Goal: Task Accomplishment & Management: Manage account settings

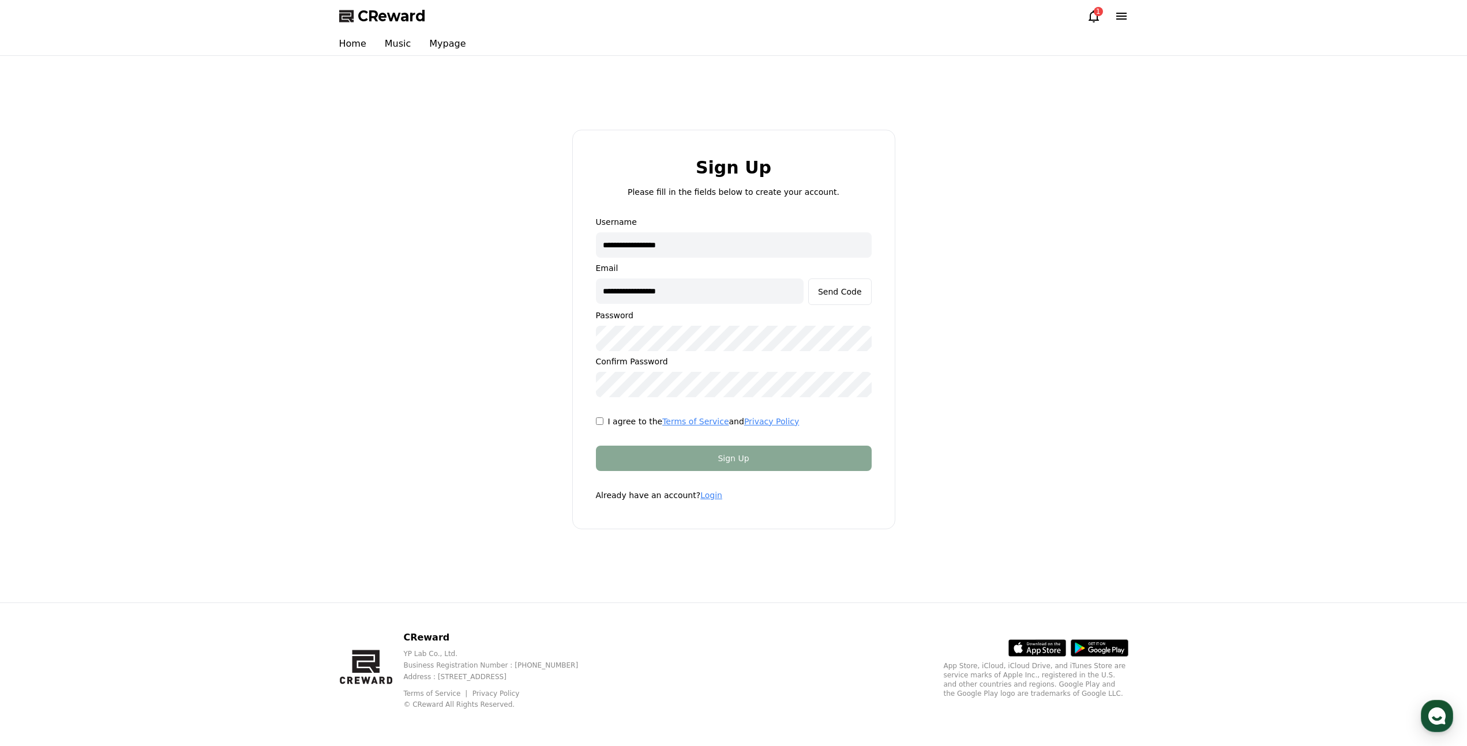
click at [707, 494] on link "Login" at bounding box center [711, 495] width 22 height 9
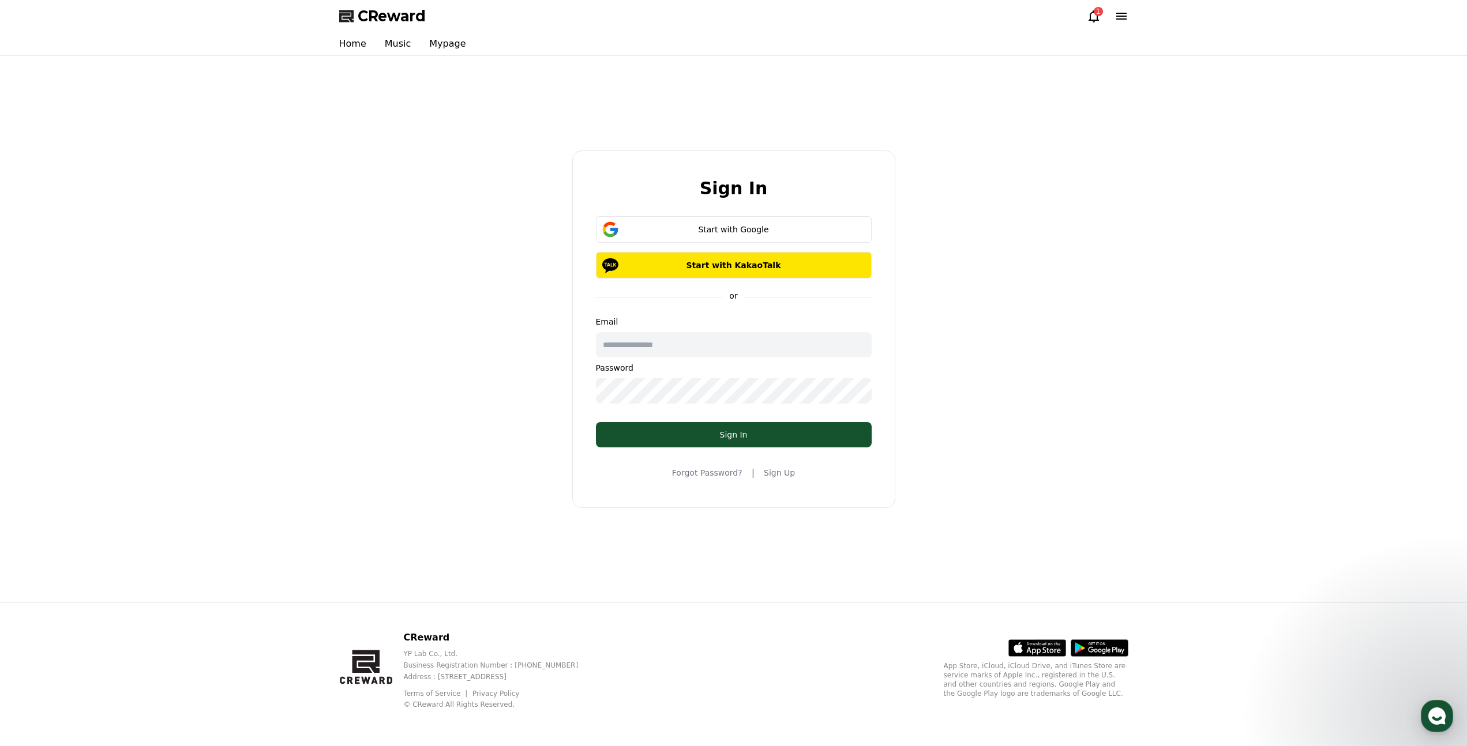
type input "**********"
click at [720, 225] on div "Start with Google" at bounding box center [734, 230] width 242 height 12
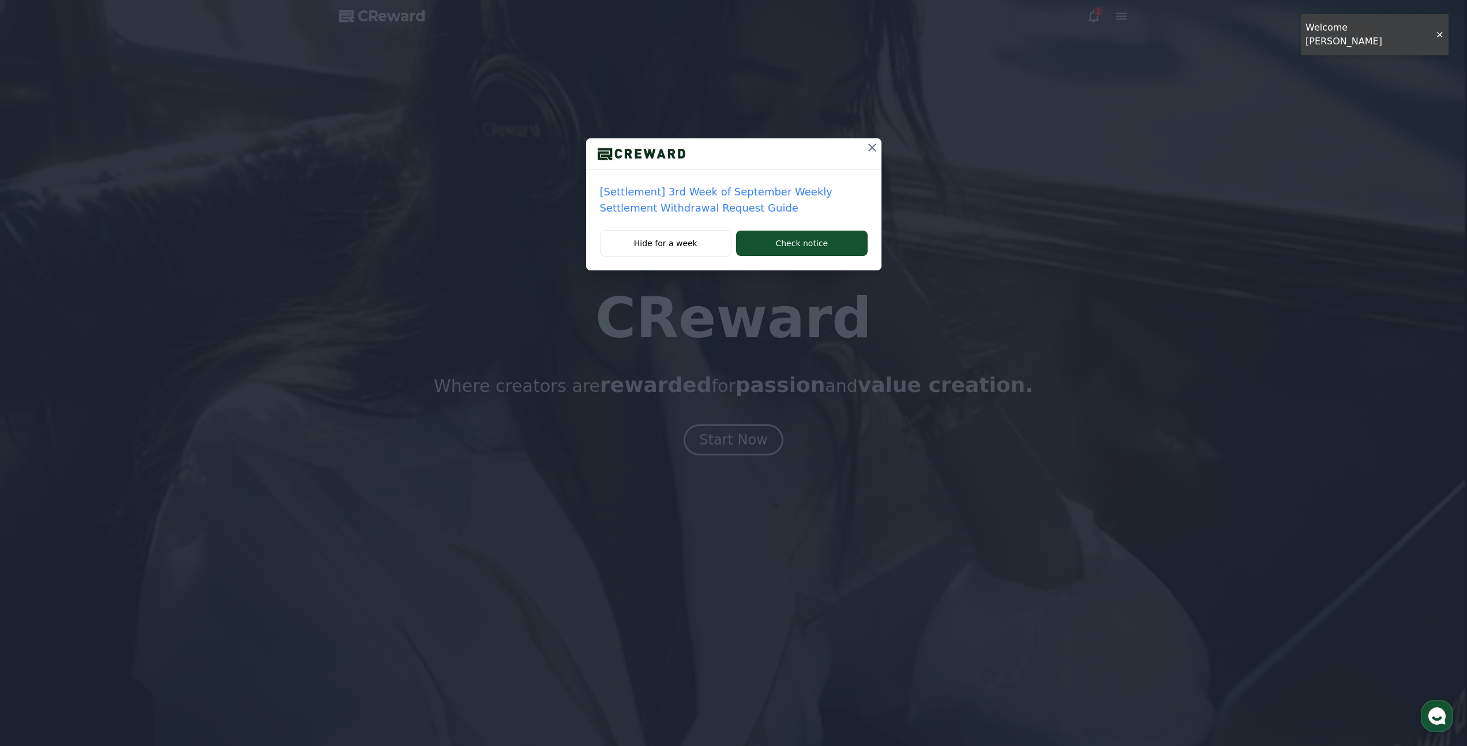
click at [753, 449] on div "[Settlement] 3rd Week of September Weekly Settlement Withdrawal Request Guide H…" at bounding box center [733, 373] width 1467 height 746
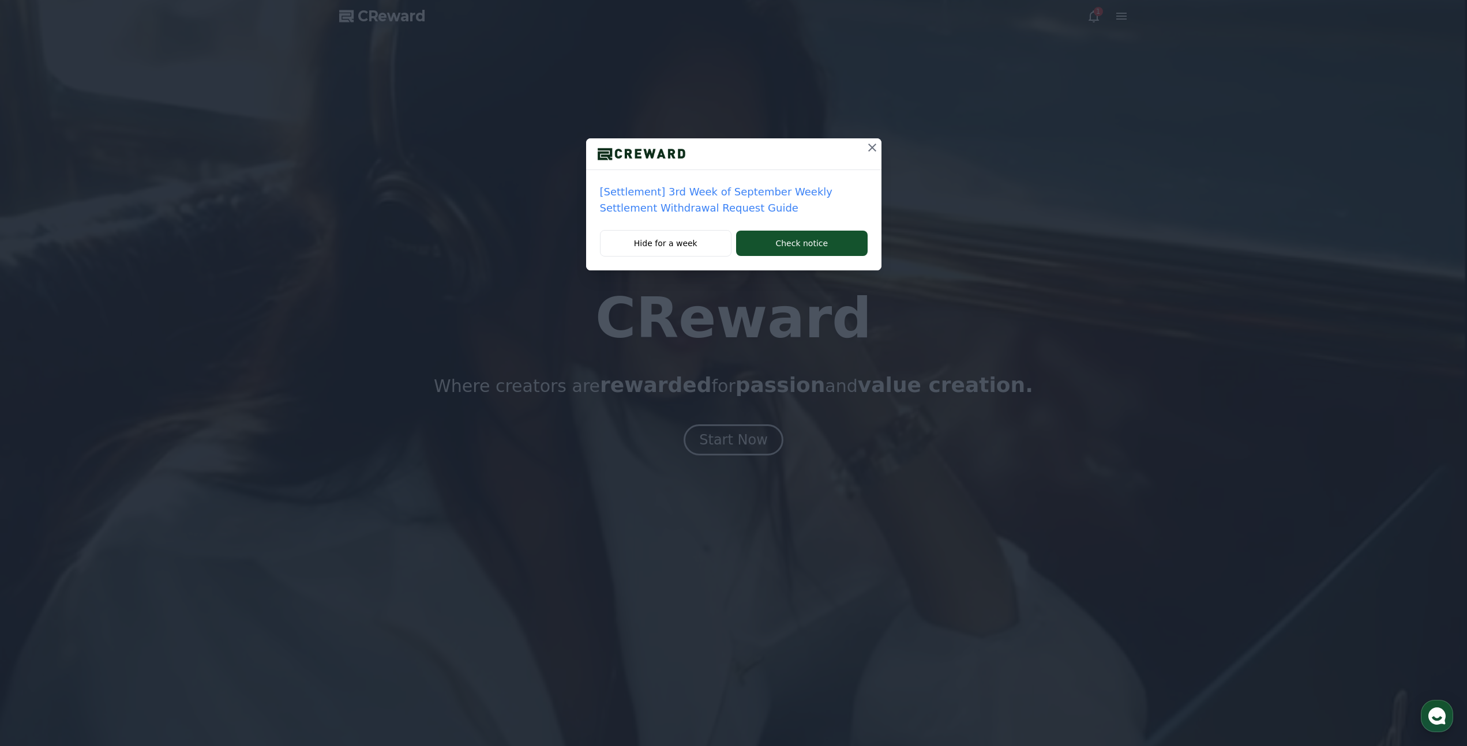
click at [870, 146] on icon at bounding box center [872, 148] width 8 height 8
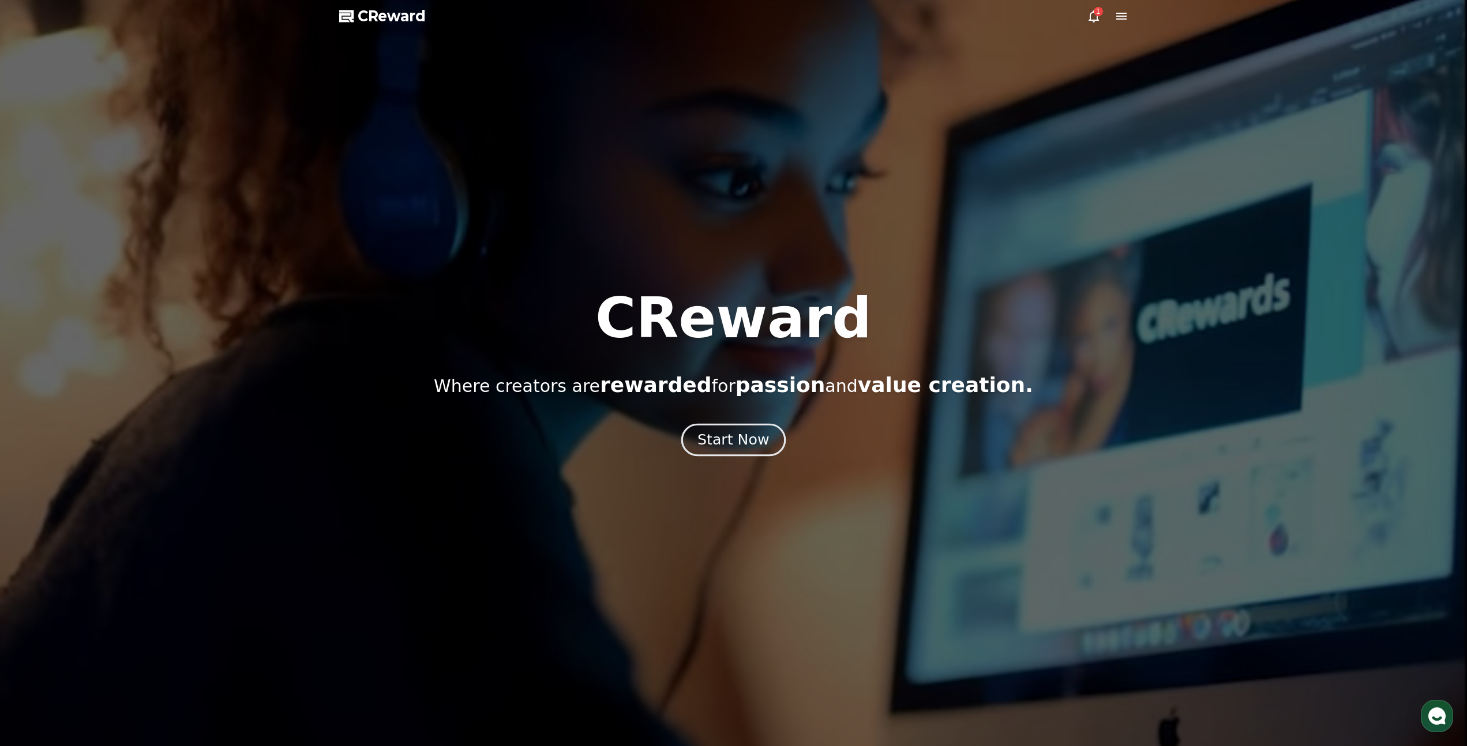
click at [745, 444] on div "Start Now" at bounding box center [733, 440] width 72 height 20
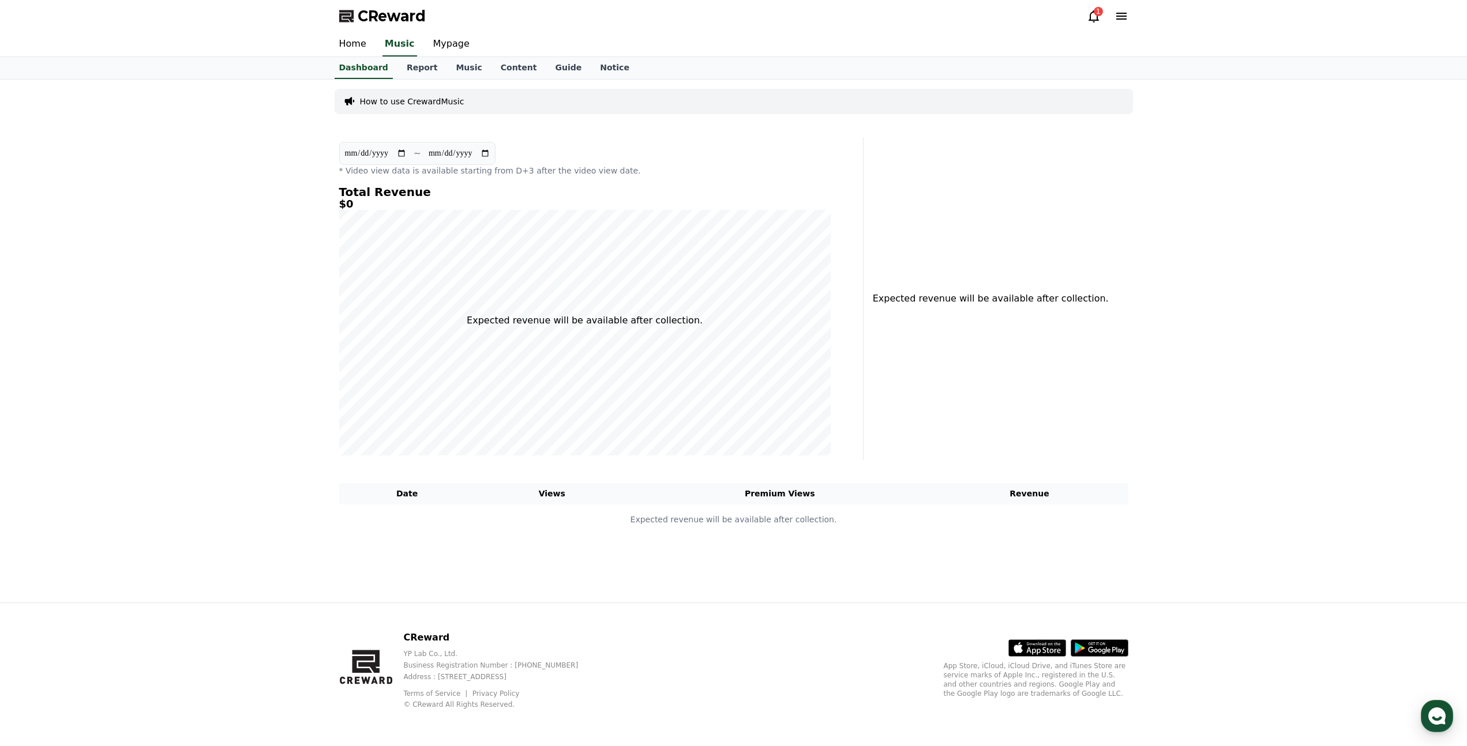
click at [1093, 20] on icon at bounding box center [1094, 16] width 10 height 12
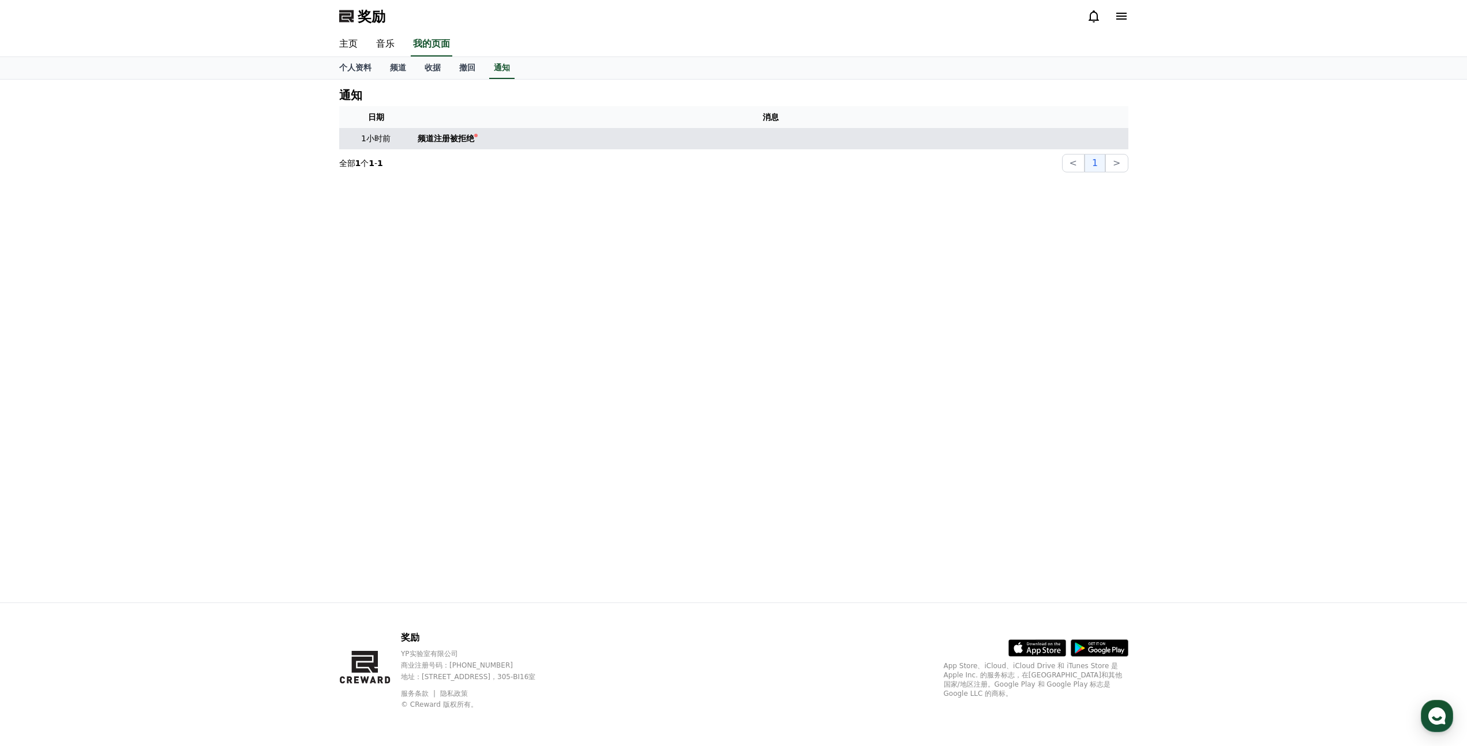
click at [445, 142] on font "频道注册被拒绝" at bounding box center [446, 138] width 57 height 9
click at [470, 142] on font "频道注册被拒绝" at bounding box center [446, 138] width 57 height 9
click at [479, 139] on td "频道注册被拒绝" at bounding box center [770, 138] width 715 height 21
click at [459, 139] on font "频道注册被拒绝" at bounding box center [446, 138] width 57 height 9
click at [378, 136] on font "1小时前" at bounding box center [375, 138] width 29 height 9
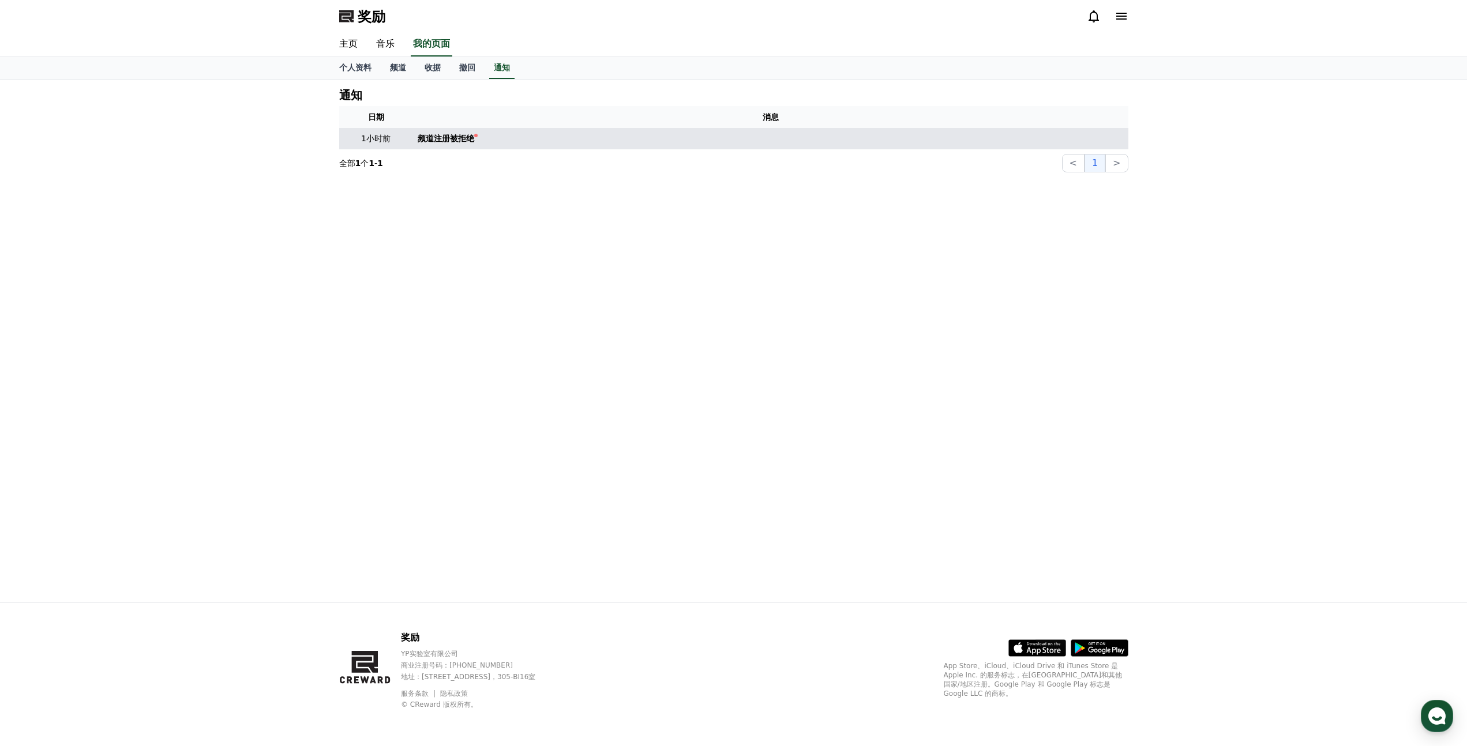
click at [430, 136] on font "频道注册被拒绝" at bounding box center [446, 138] width 57 height 9
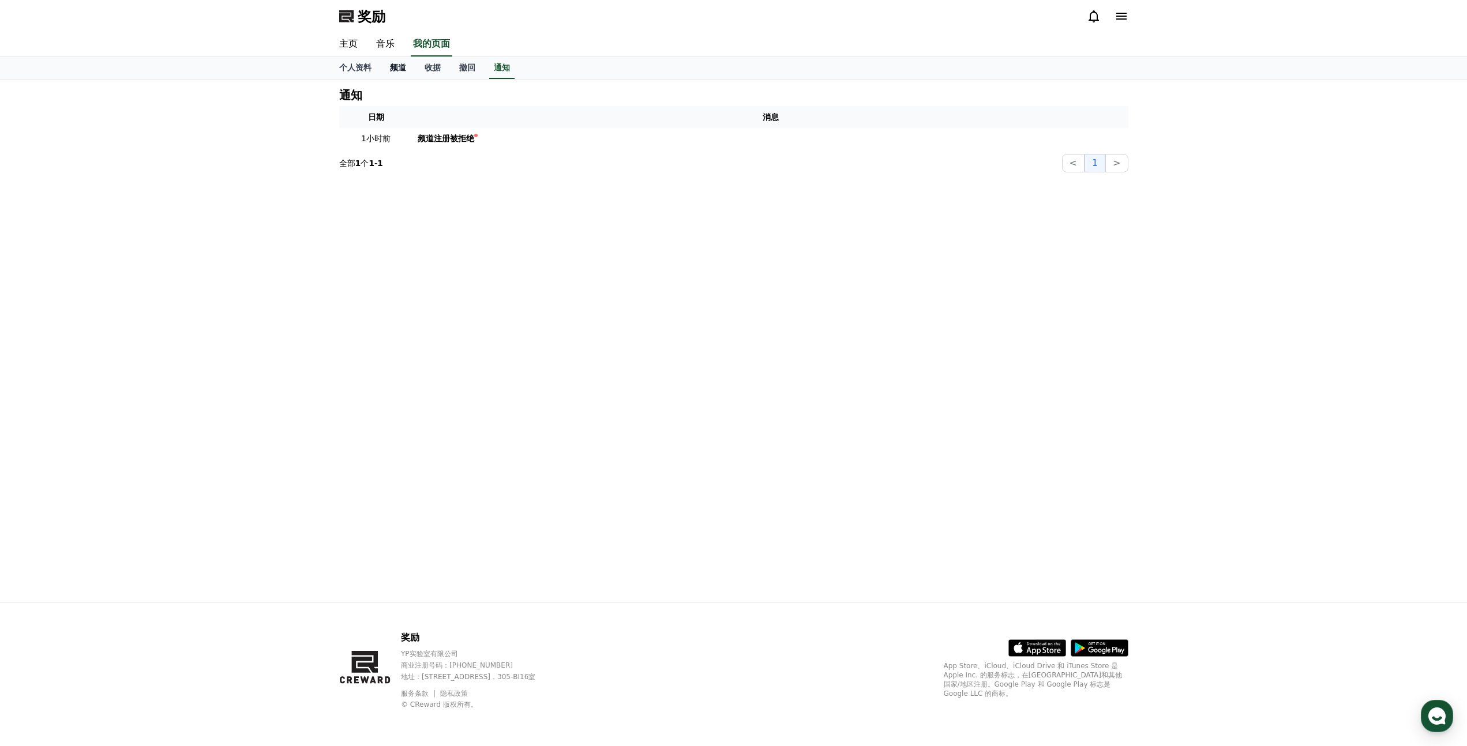
click at [397, 70] on font "频道" at bounding box center [398, 67] width 16 height 9
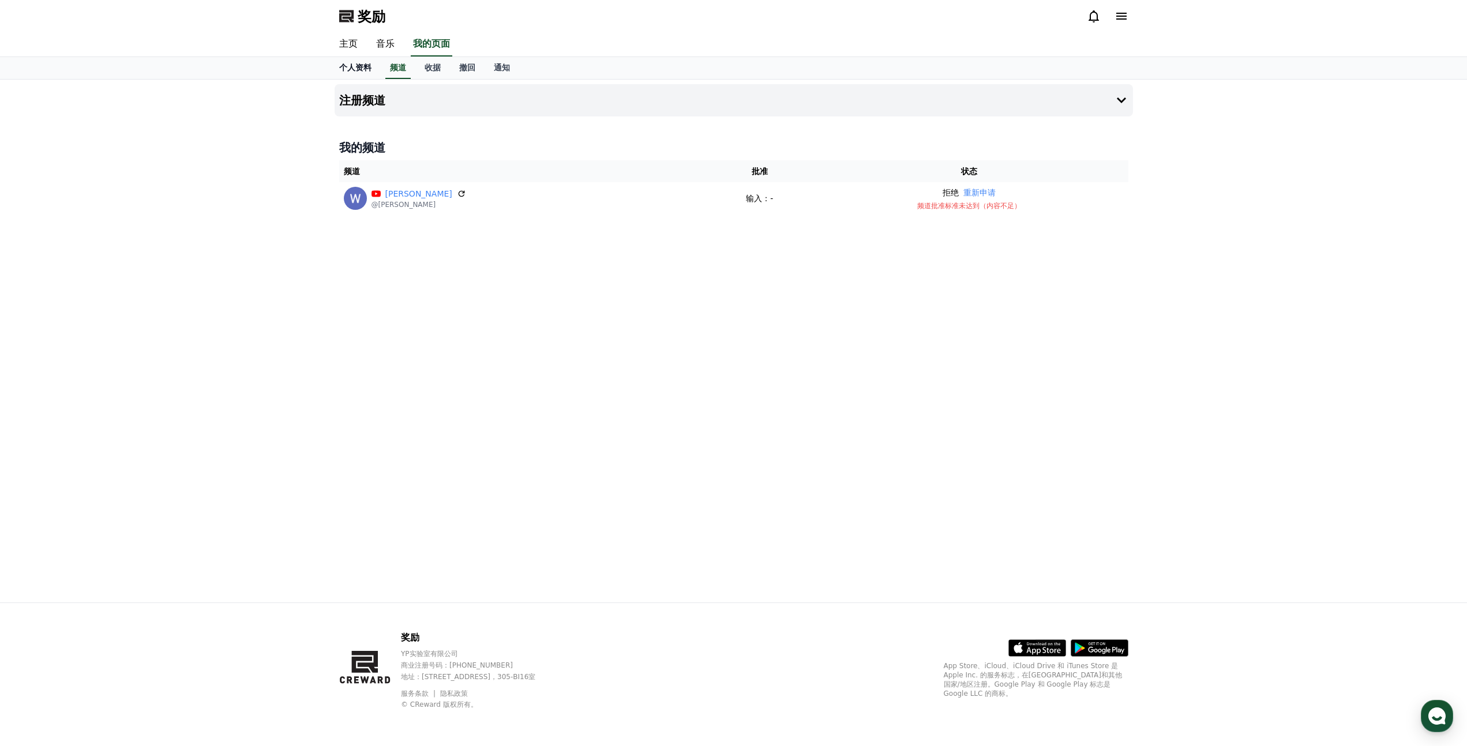
click at [362, 70] on font "个人资料" at bounding box center [355, 67] width 32 height 9
select select "**********"
